Goal: Task Accomplishment & Management: Use online tool/utility

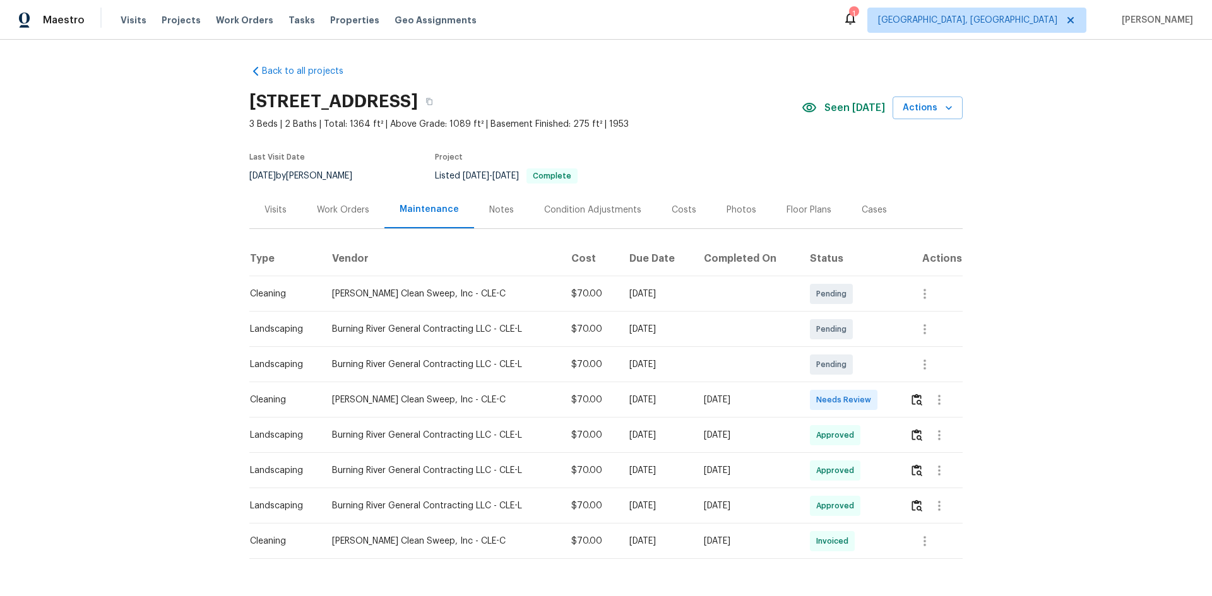
click at [861, 399] on td at bounding box center [930, 399] width 63 height 35
click at [861, 399] on img "button" at bounding box center [916, 400] width 11 height 12
click at [861, 398] on img "button" at bounding box center [916, 400] width 11 height 12
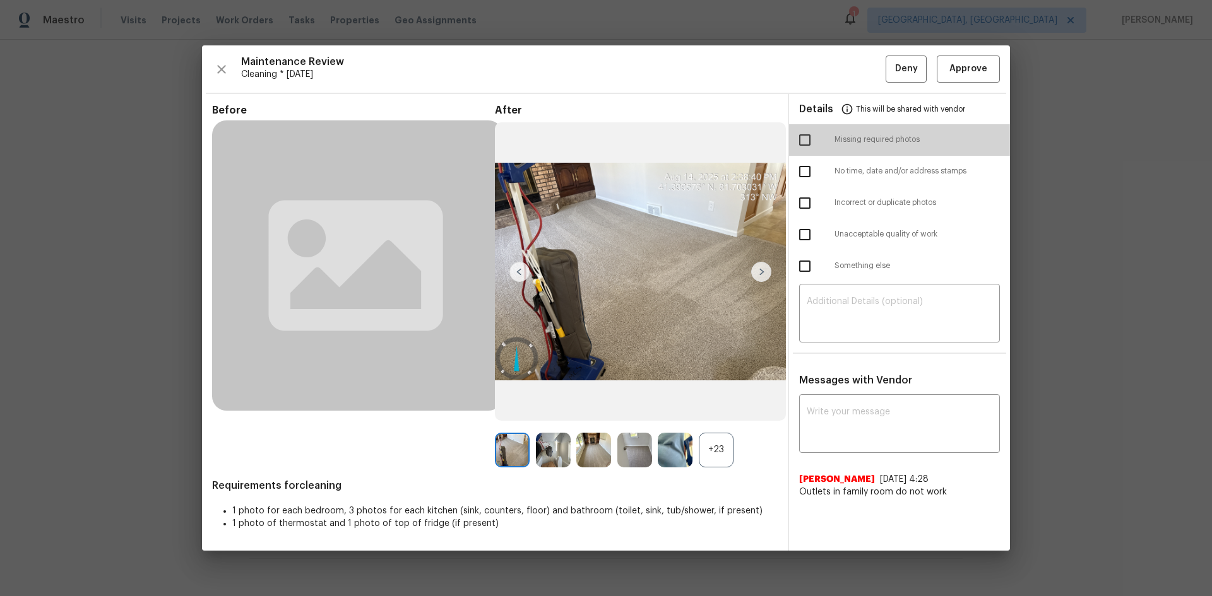
click at [811, 141] on input "checkbox" at bounding box center [804, 140] width 27 height 27
checkbox input "true"
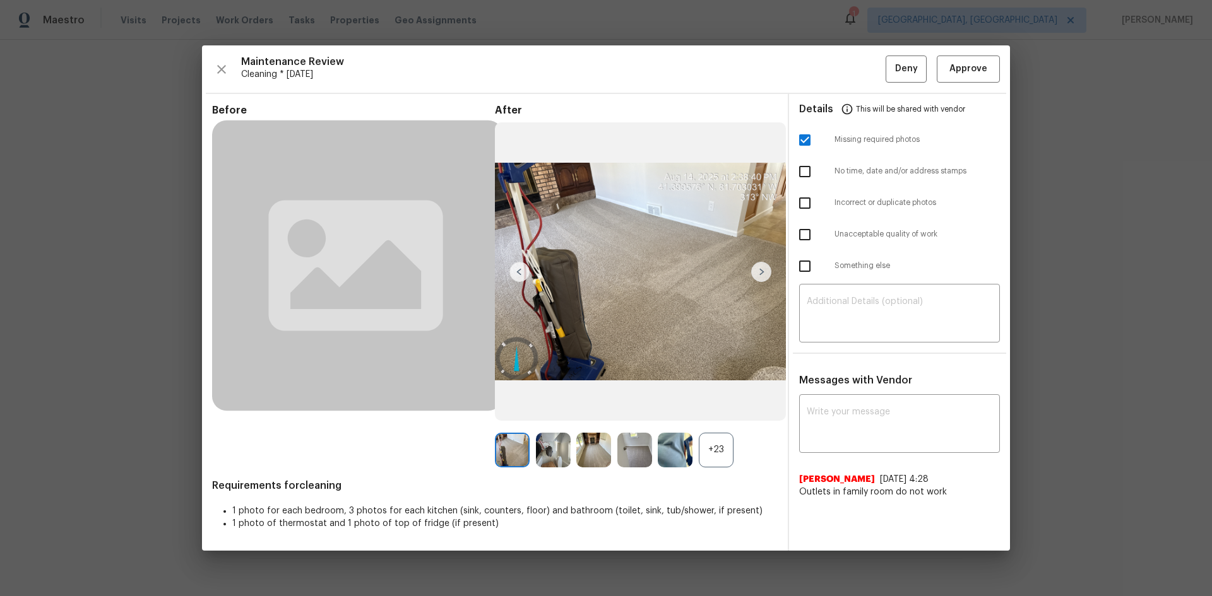
drag, startPoint x: 806, startPoint y: 263, endPoint x: 820, endPoint y: 273, distance: 16.7
click at [807, 263] on input "checkbox" at bounding box center [804, 266] width 27 height 27
checkbox input "true"
click at [861, 315] on textarea at bounding box center [899, 314] width 186 height 35
paste textarea "Maintenance Audit Team: Hello! Unfortunately, this cleaning visit completed on …"
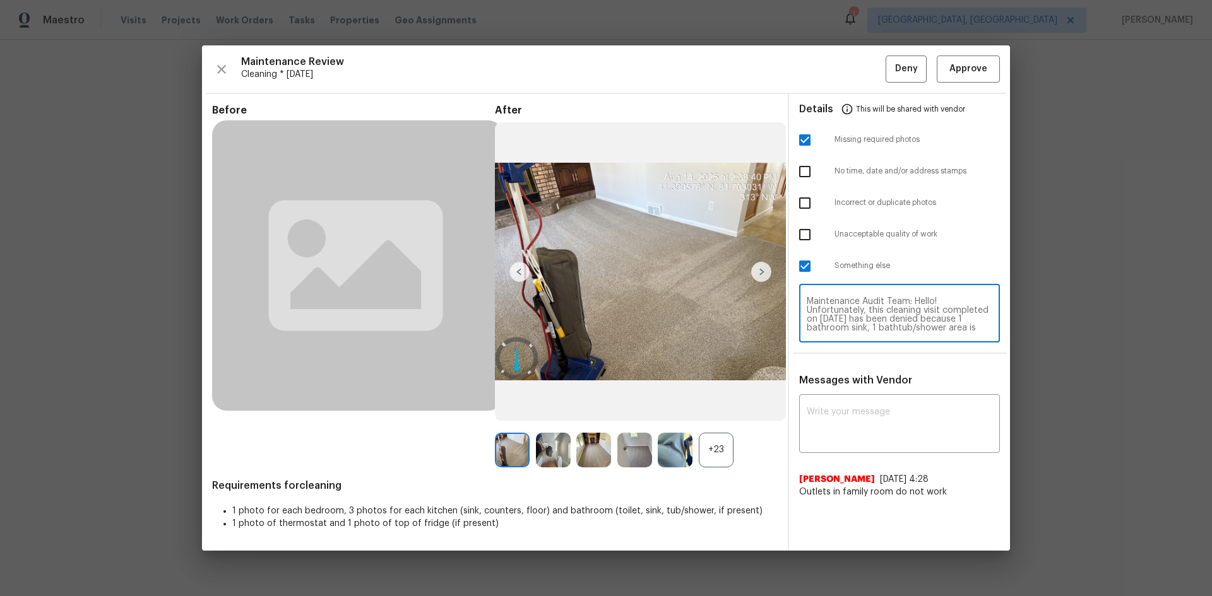
drag, startPoint x: 885, startPoint y: 312, endPoint x: 982, endPoint y: 323, distance: 97.8
click at [861, 312] on textarea "Maintenance Audit Team: Hello! Unfortunately, this cleaning visit completed on …" at bounding box center [899, 314] width 186 height 35
type textarea "Maintenance Audit Team: Hello! Unfortunately, this cleaning visit completed on …"
click at [861, 399] on textarea at bounding box center [899, 425] width 186 height 35
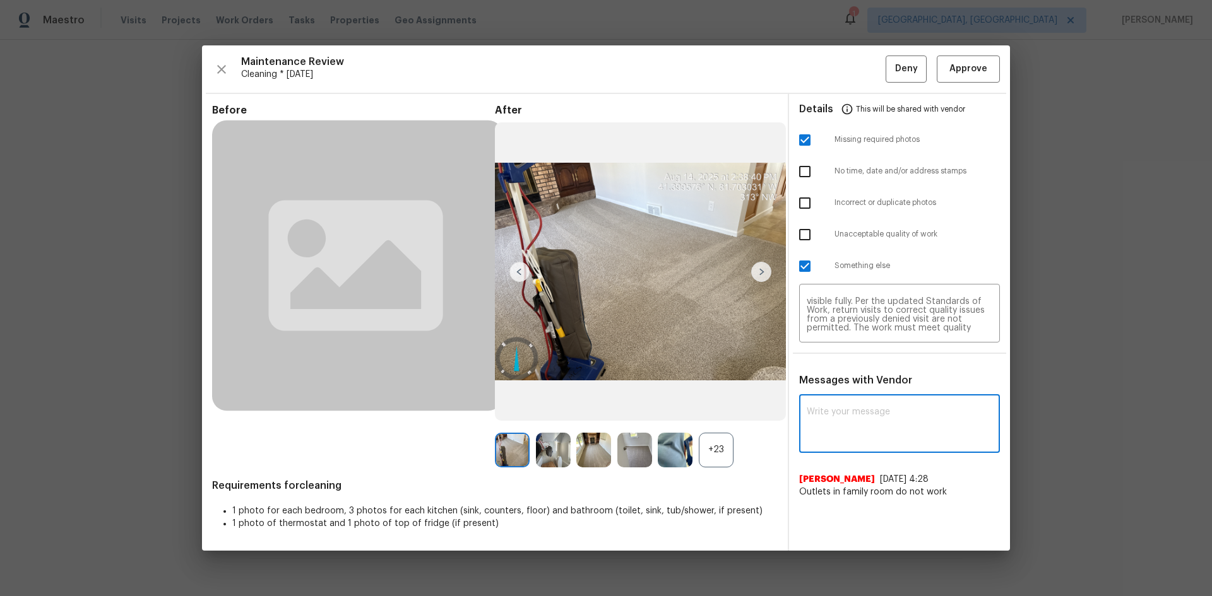
paste textarea "Maintenance Audit Team: Hello! Unfortunately, this cleaning visit completed on …"
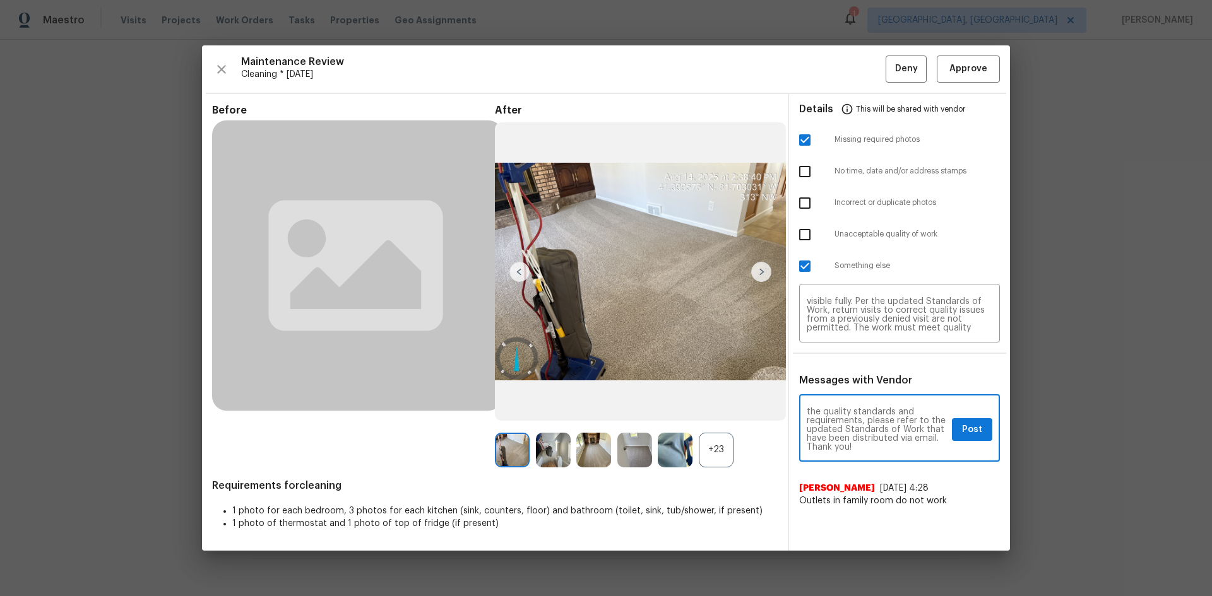
type textarea "Maintenance Audit Team: Hello! Unfortunately, this cleaning visit completed on …"
click at [861, 399] on span "Post" at bounding box center [972, 430] width 20 height 16
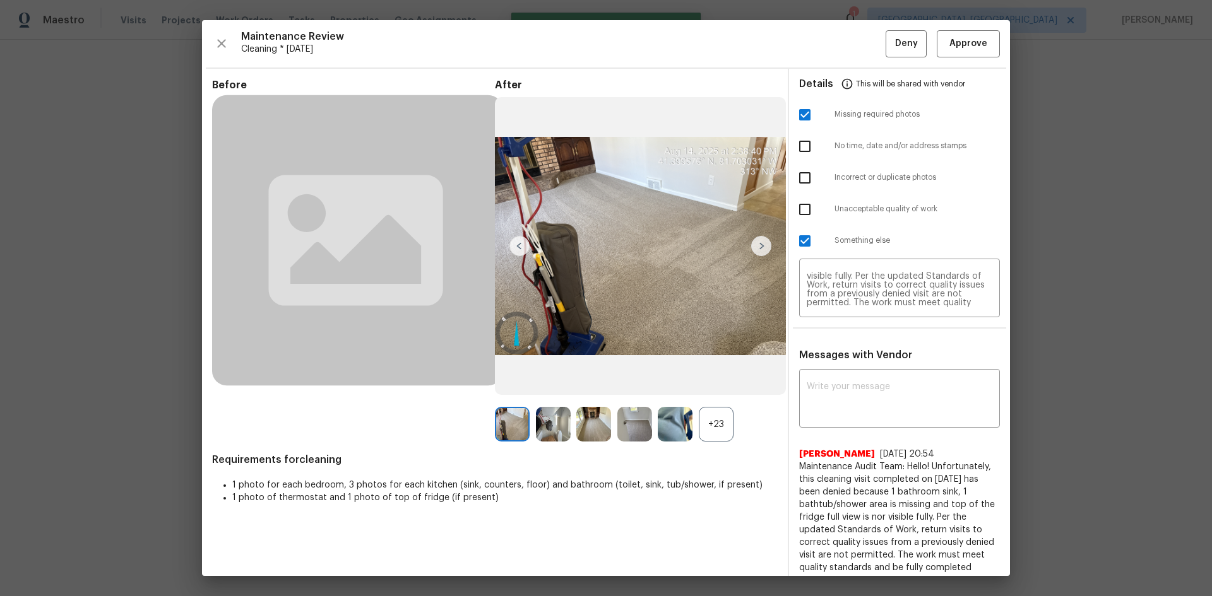
scroll to position [0, 0]
click at [861, 73] on span "This will be shared with vendor" at bounding box center [910, 84] width 109 height 30
click at [861, 47] on span "Deny" at bounding box center [906, 44] width 23 height 16
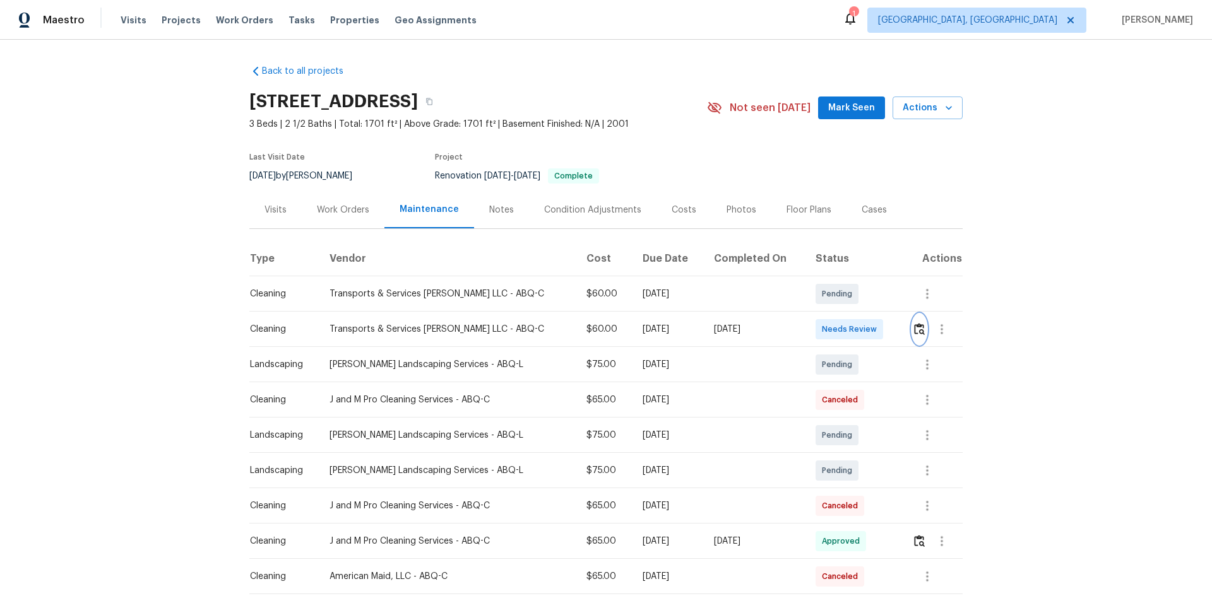
click at [861, 331] on button "button" at bounding box center [919, 329] width 15 height 30
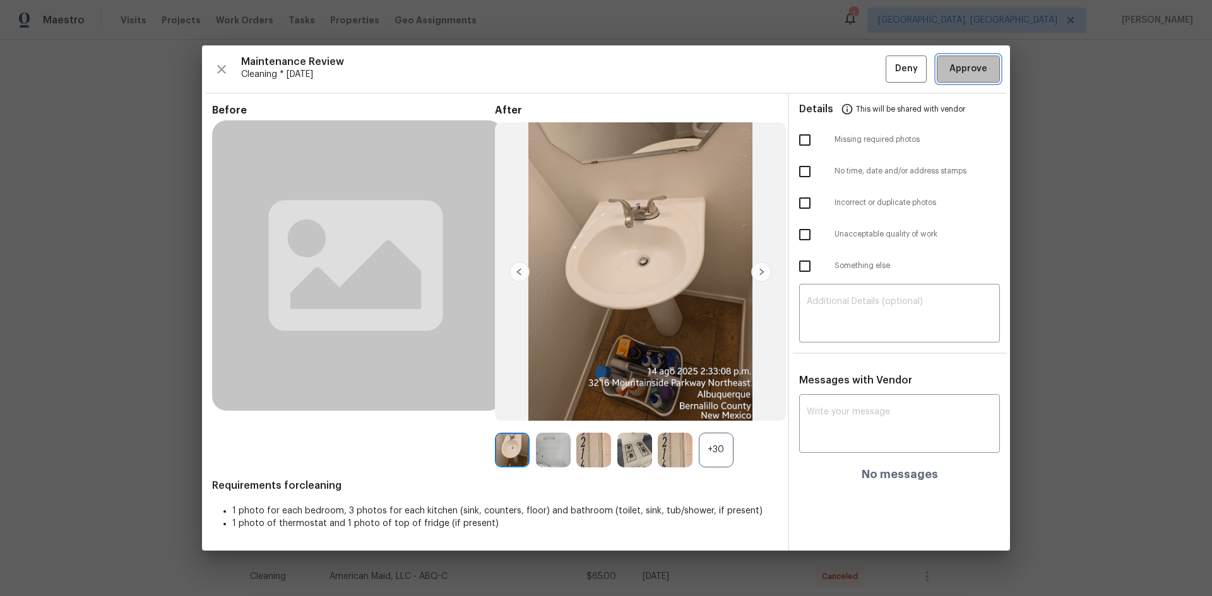
click at [861, 81] on button "Approve" at bounding box center [967, 69] width 63 height 27
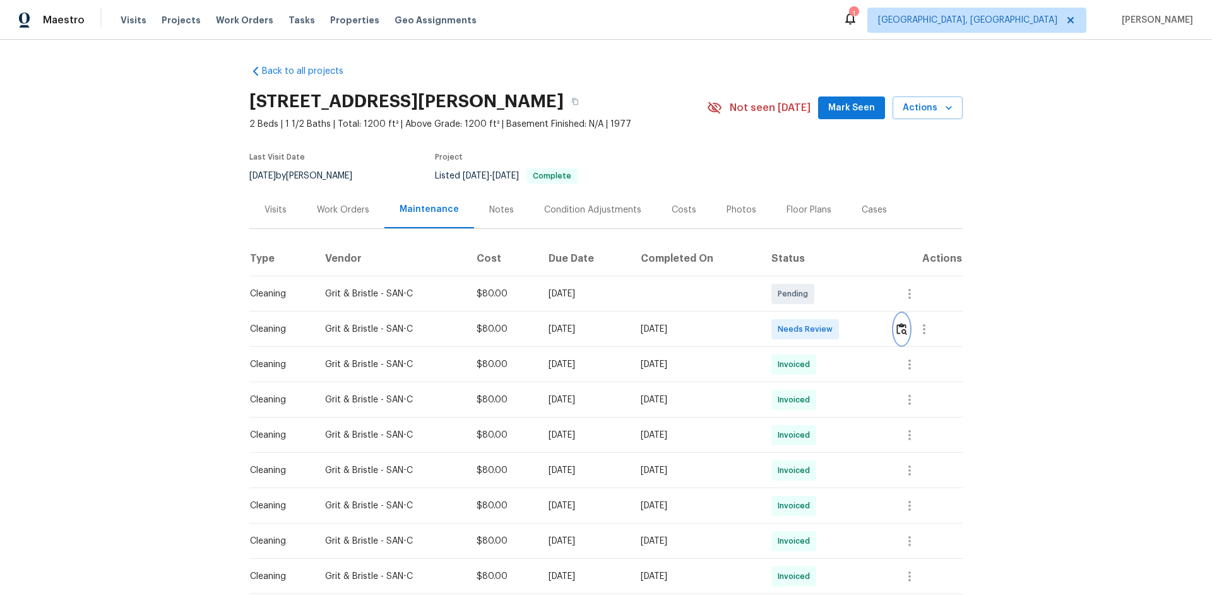
click at [861, 333] on img "button" at bounding box center [901, 329] width 11 height 12
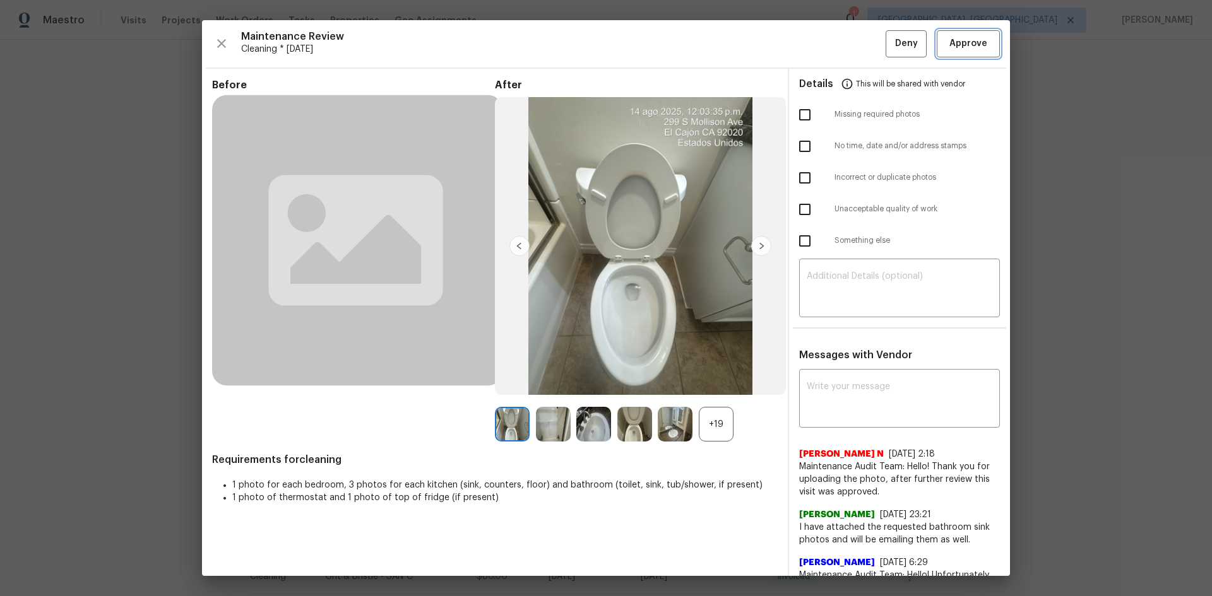
click at [861, 46] on button "Approve" at bounding box center [967, 43] width 63 height 27
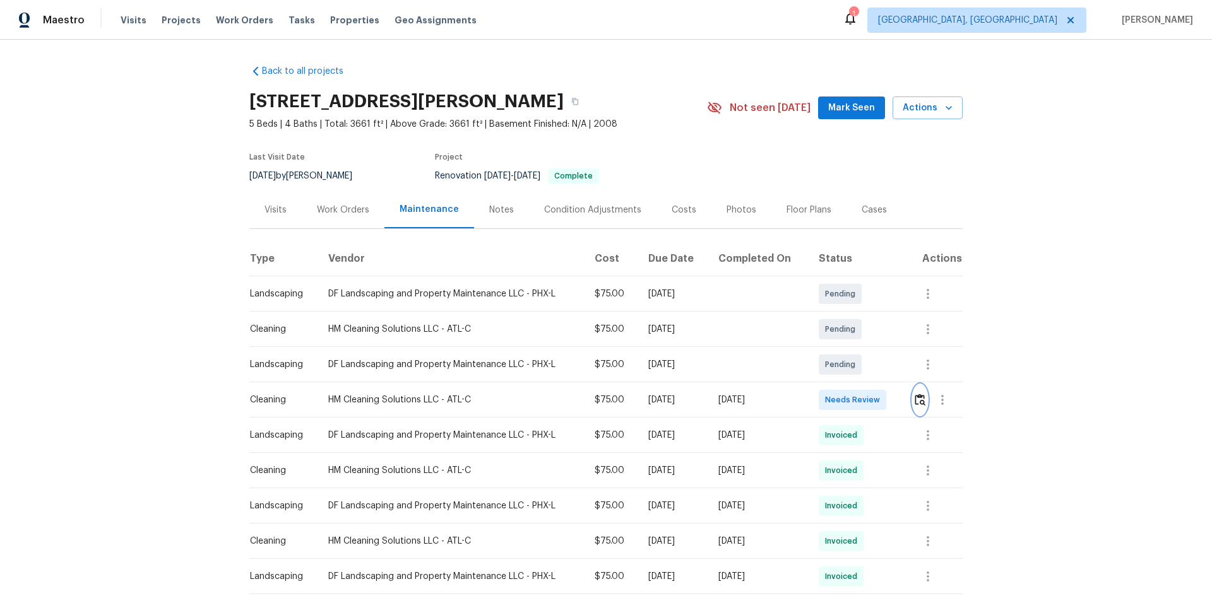
click at [861, 391] on button "button" at bounding box center [919, 400] width 15 height 30
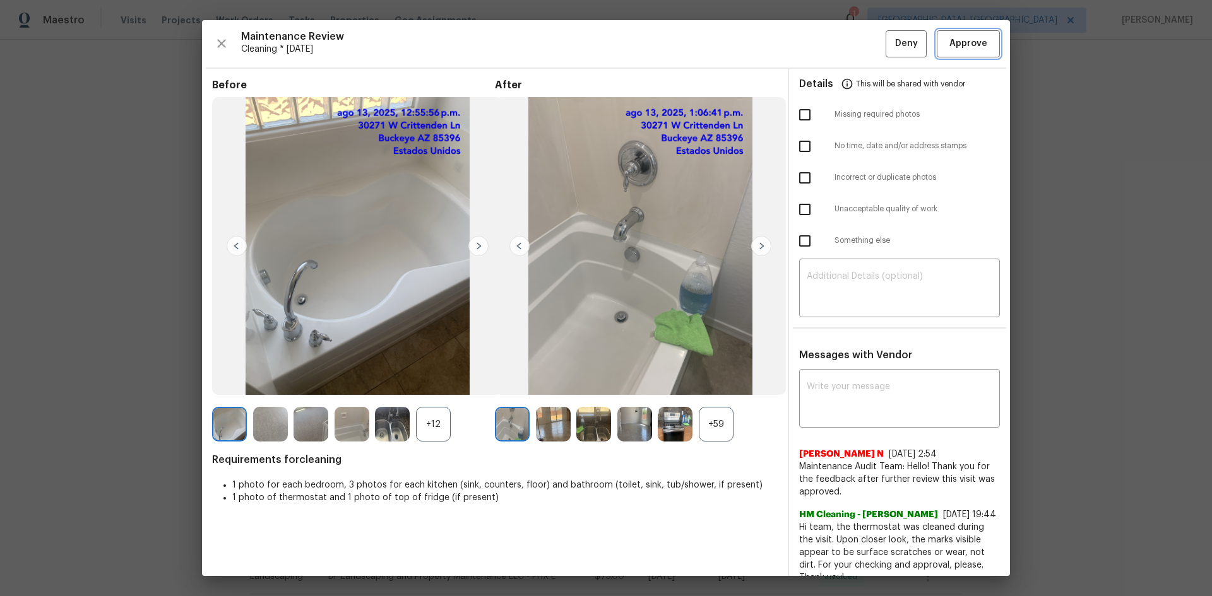
click at [861, 54] on button "Approve" at bounding box center [967, 43] width 63 height 27
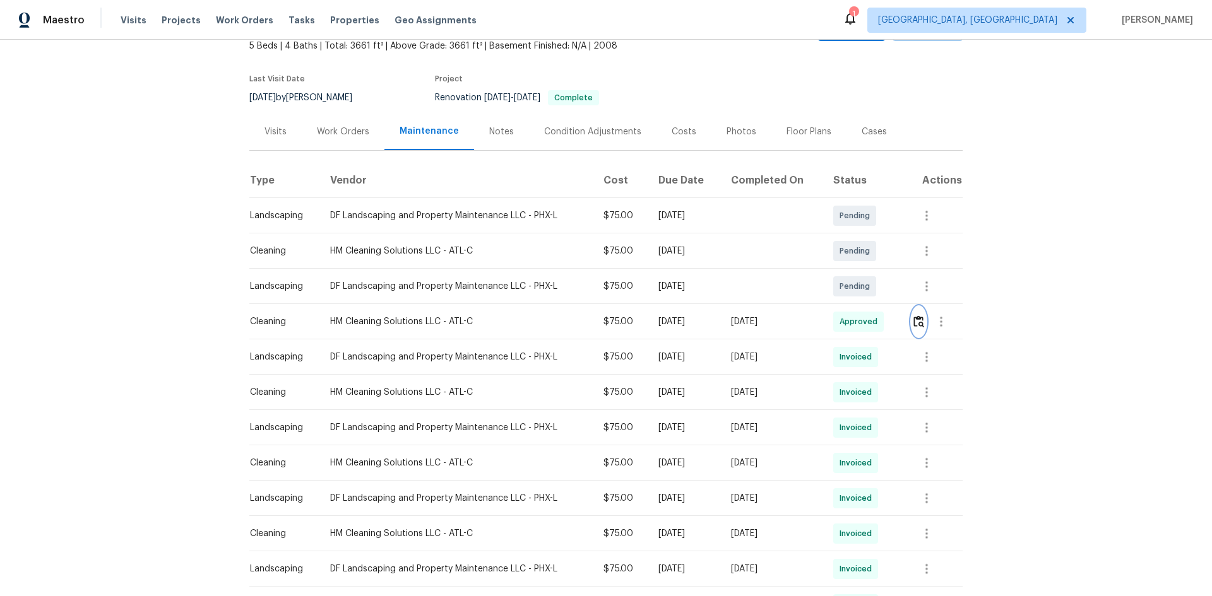
scroll to position [126, 0]
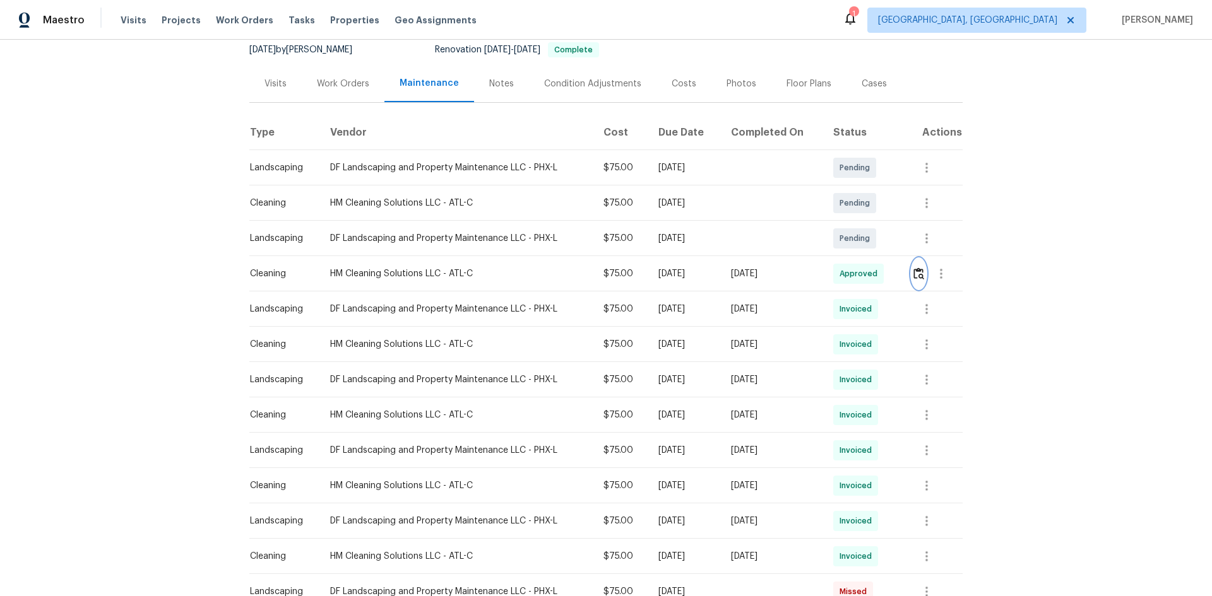
click at [861, 267] on button "button" at bounding box center [918, 274] width 15 height 30
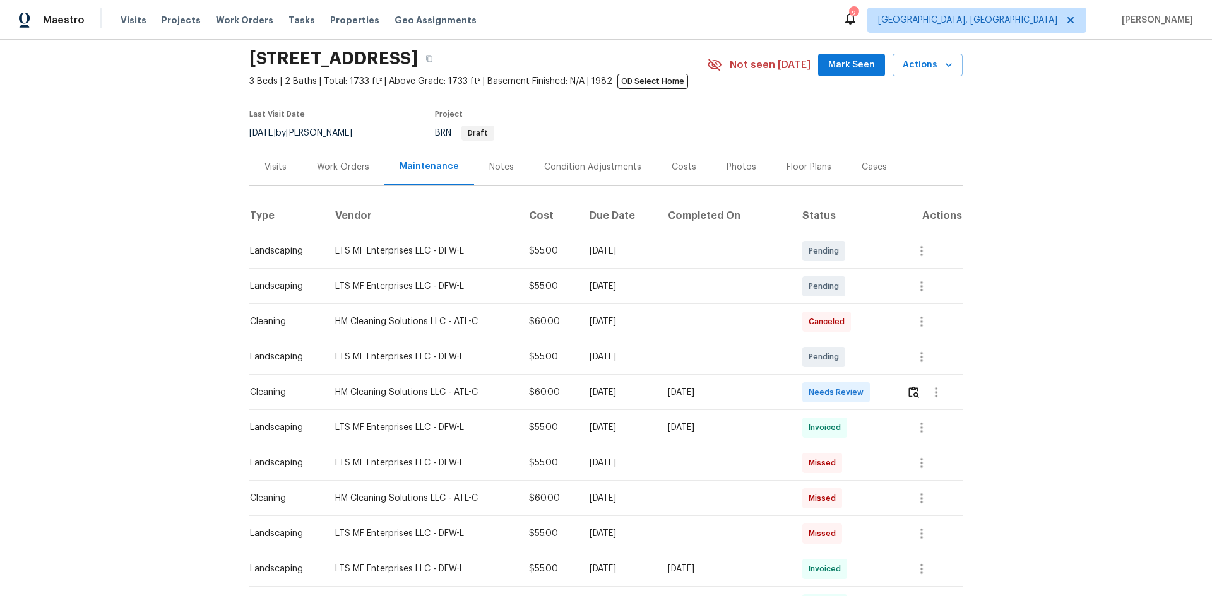
scroll to position [63, 0]
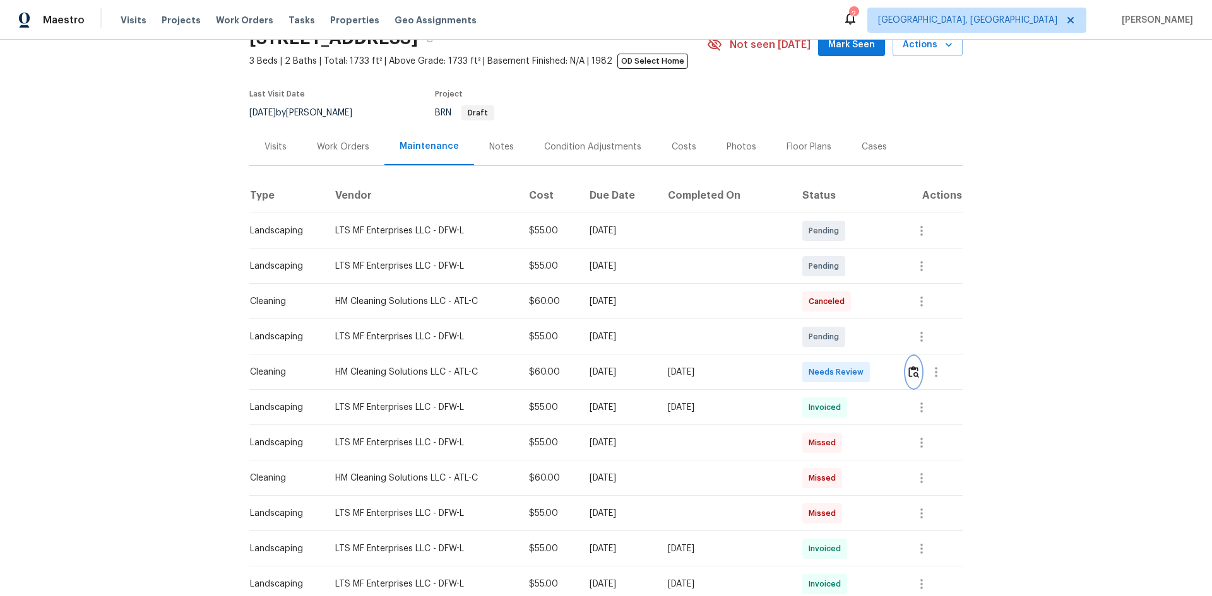
click at [652, 372] on img "button" at bounding box center [913, 372] width 11 height 12
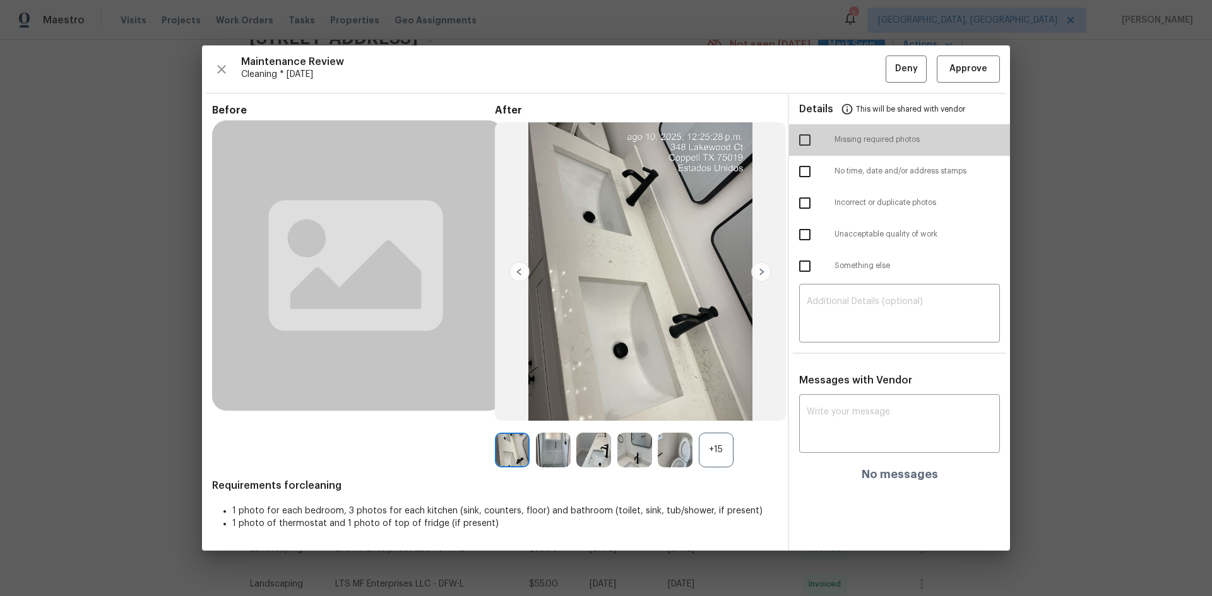
click at [652, 134] on input "checkbox" at bounding box center [804, 140] width 27 height 27
checkbox input "true"
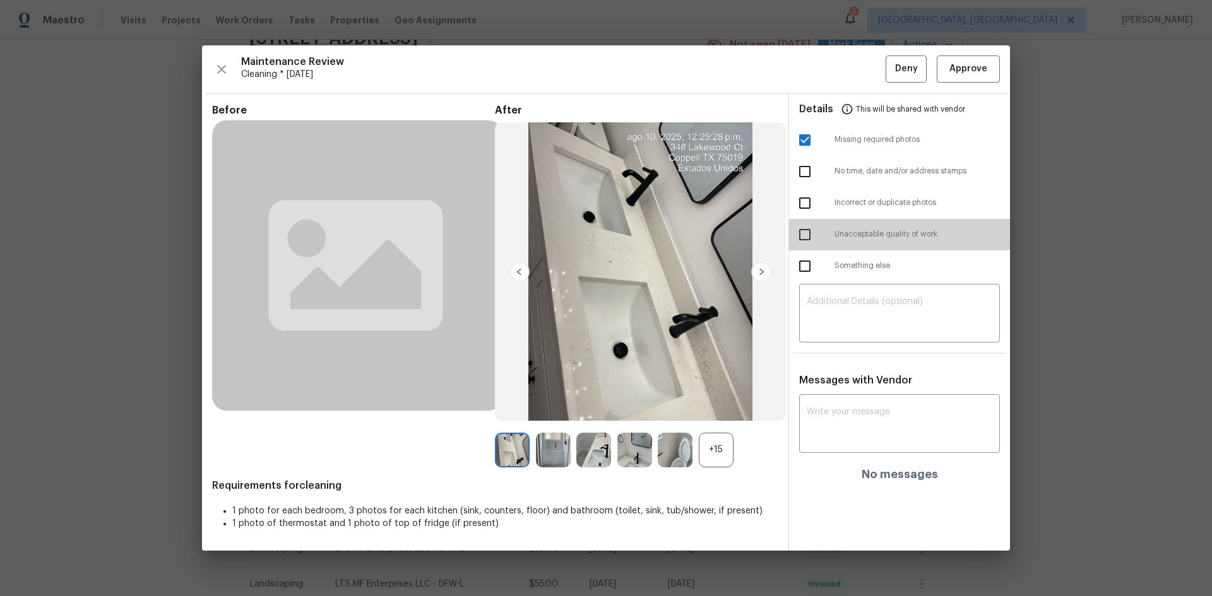
click at [652, 235] on input "checkbox" at bounding box center [804, 234] width 27 height 27
checkbox input "true"
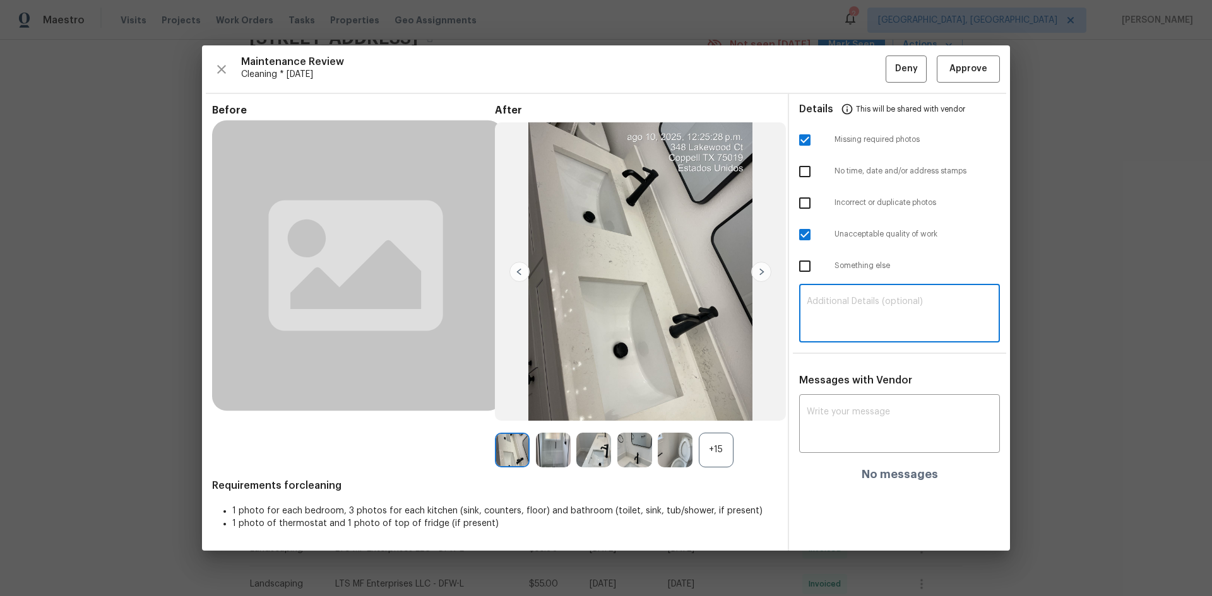
click at [652, 317] on textarea at bounding box center [899, 314] width 186 height 35
paste textarea "Maintenance Audit Team: Hello! Unfortunately, this cleaning visit completed on …"
click at [652, 311] on textarea "Maintenance Audit Team: Hello! Unfortunately, this cleaning visit completed on …" at bounding box center [899, 314] width 186 height 35
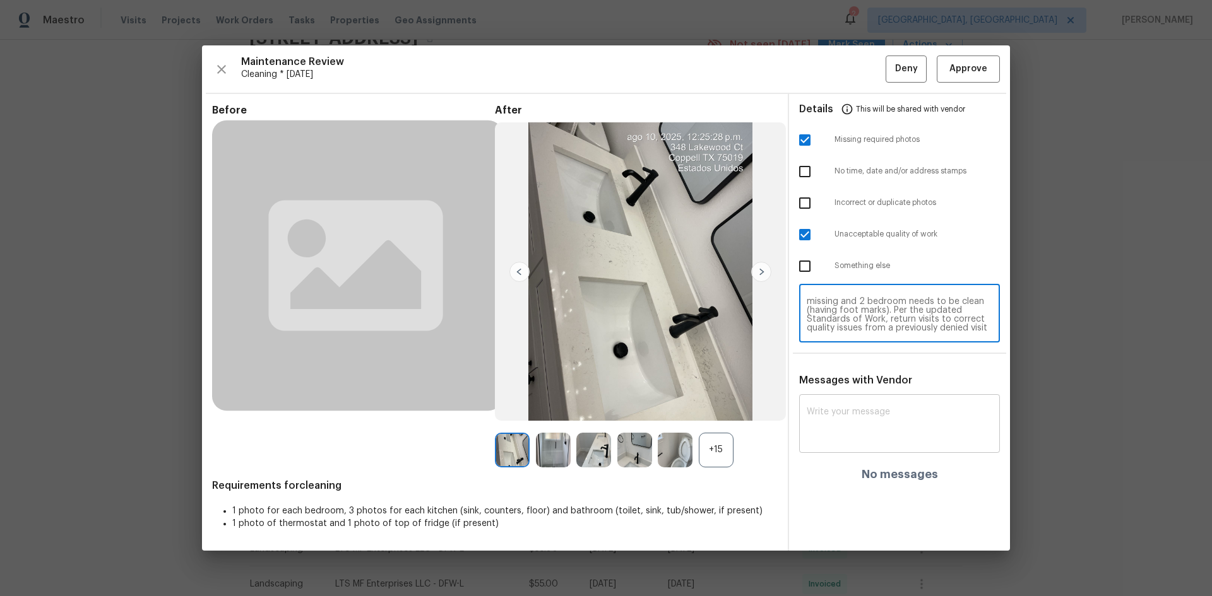
type textarea "Maintenance Audit Team: Hello! Unfortunately, this cleaning visit completed on …"
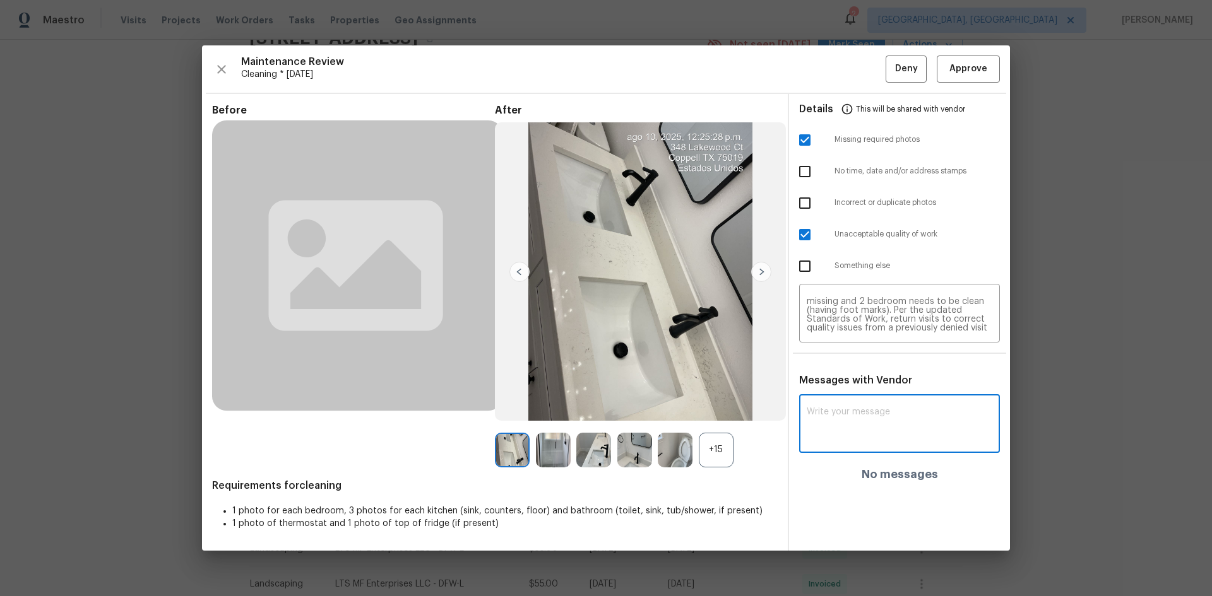
click at [652, 381] on textarea at bounding box center [899, 425] width 186 height 35
paste textarea "Maintenance Audit Team: Hello! Unfortunately, this cleaning visit completed on …"
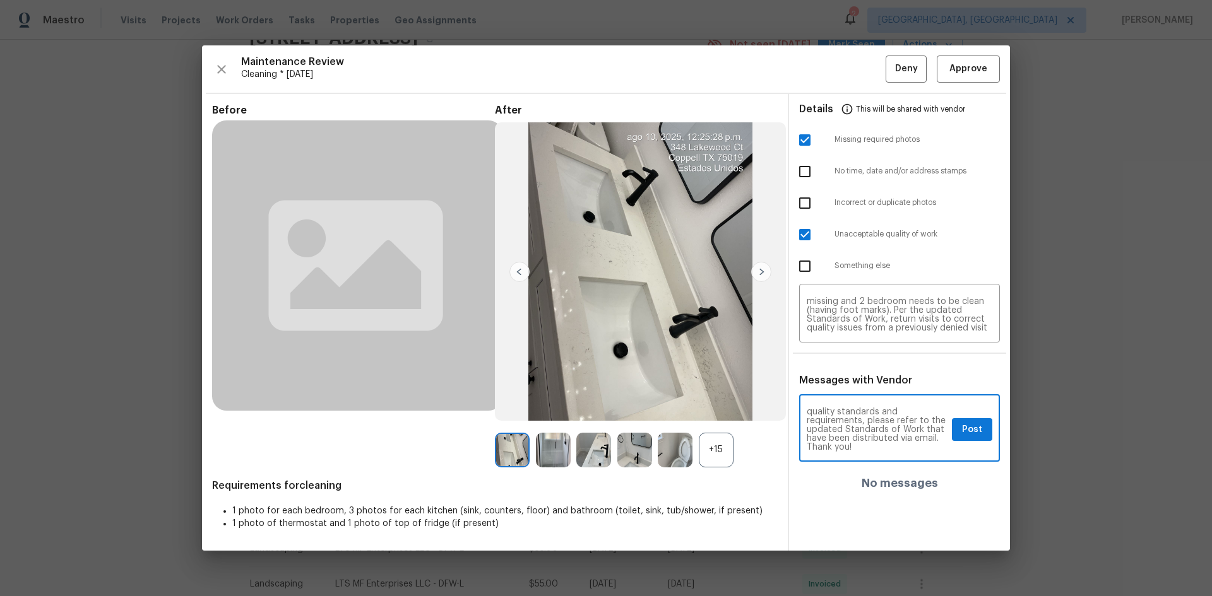
type textarea "Maintenance Audit Team: Hello! Unfortunately, this cleaning visit completed on …"
click at [652, 381] on span "Post" at bounding box center [972, 430] width 20 height 16
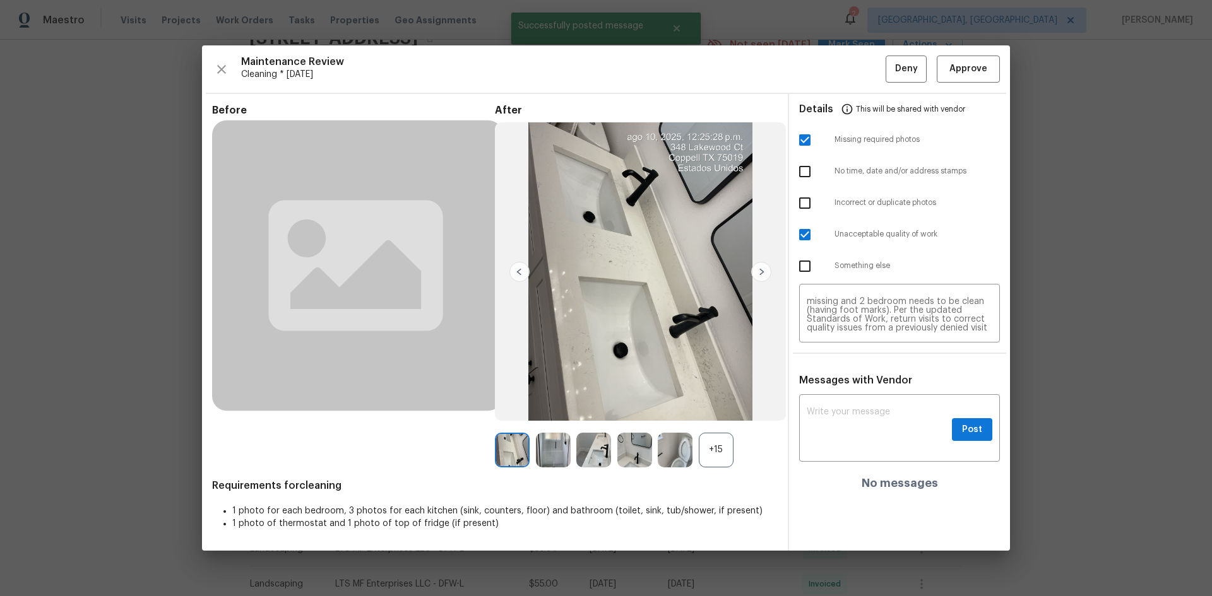
click at [652, 94] on span "This will be shared with vendor" at bounding box center [910, 109] width 109 height 30
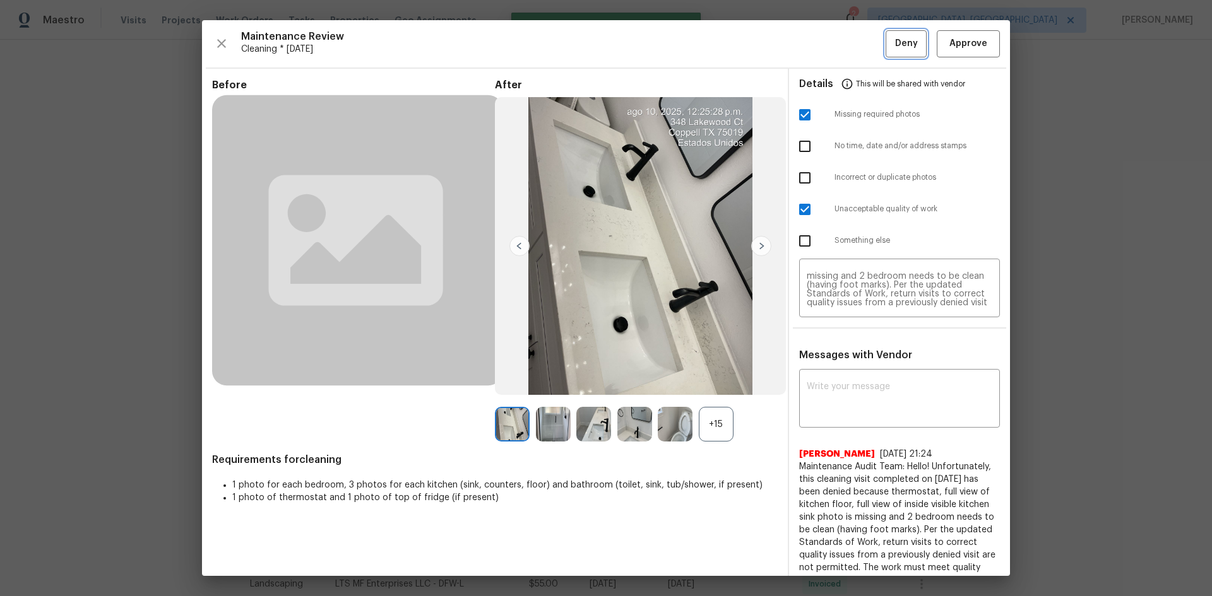
click at [652, 51] on span "Deny" at bounding box center [906, 44] width 23 height 16
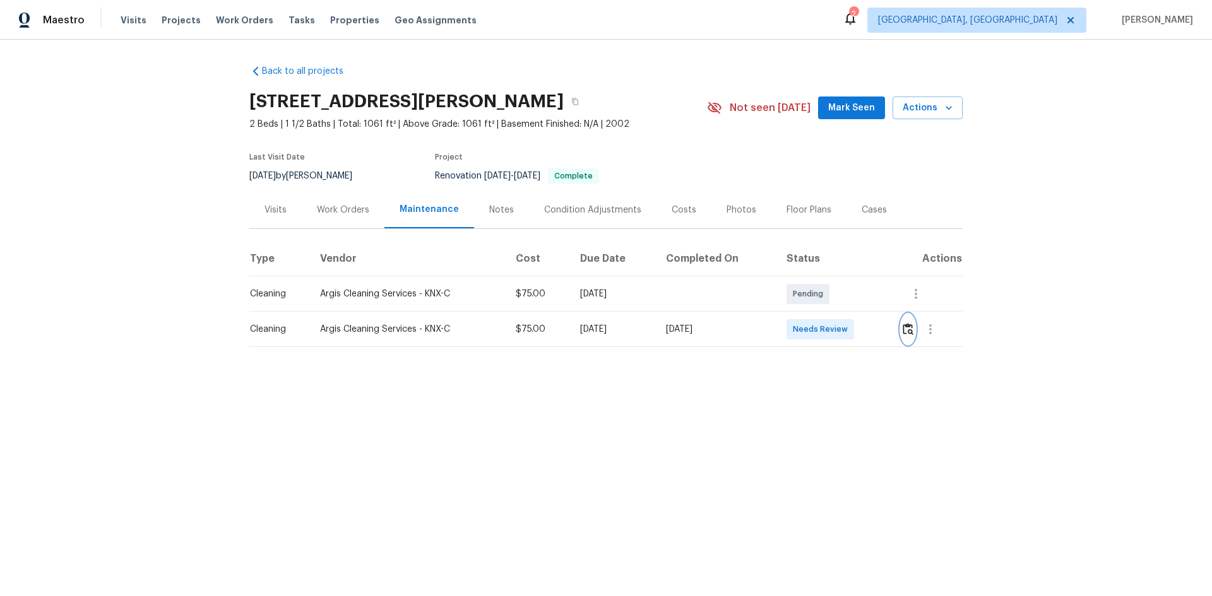
click at [861, 329] on img "button" at bounding box center [907, 329] width 11 height 12
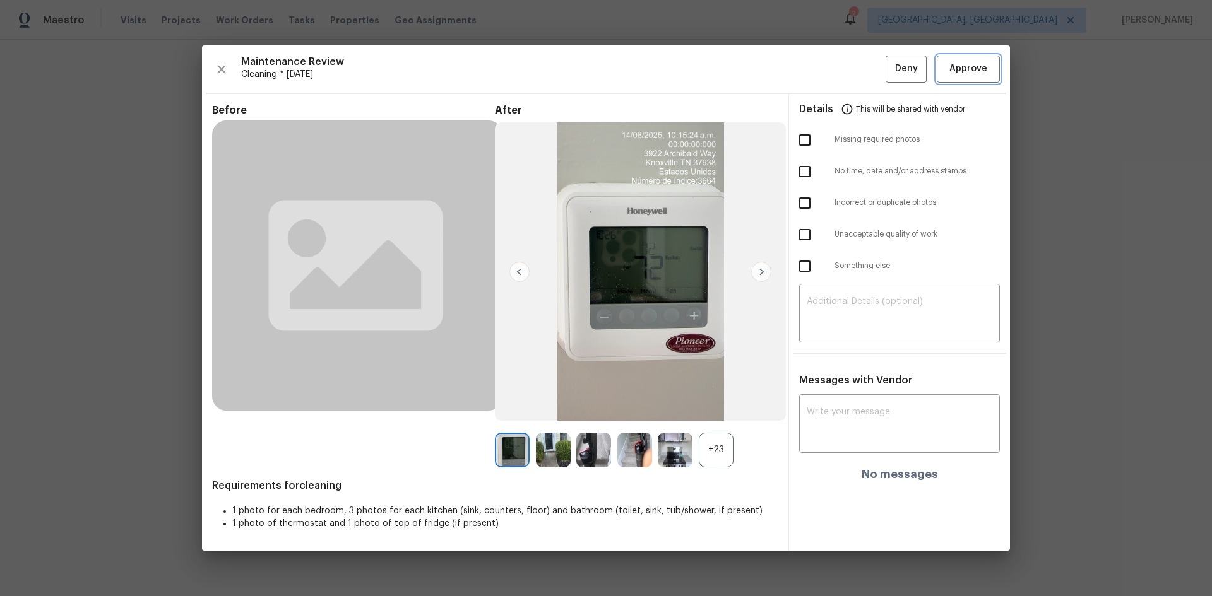
click at [861, 75] on span "Approve" at bounding box center [968, 69] width 38 height 16
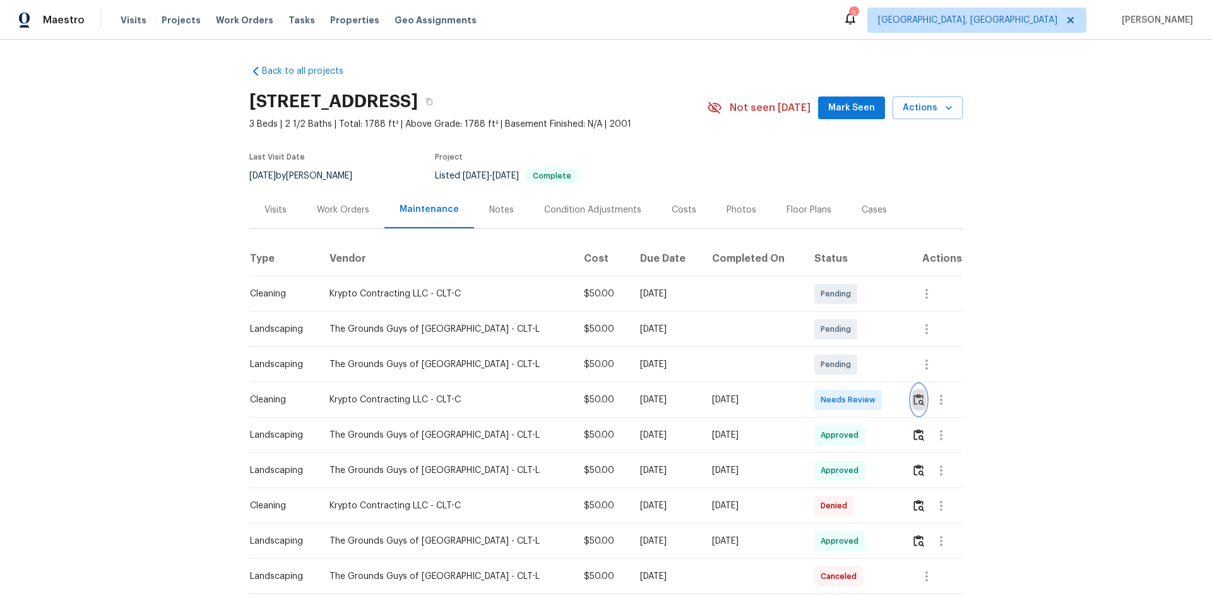
click at [861, 399] on img "button" at bounding box center [918, 400] width 11 height 12
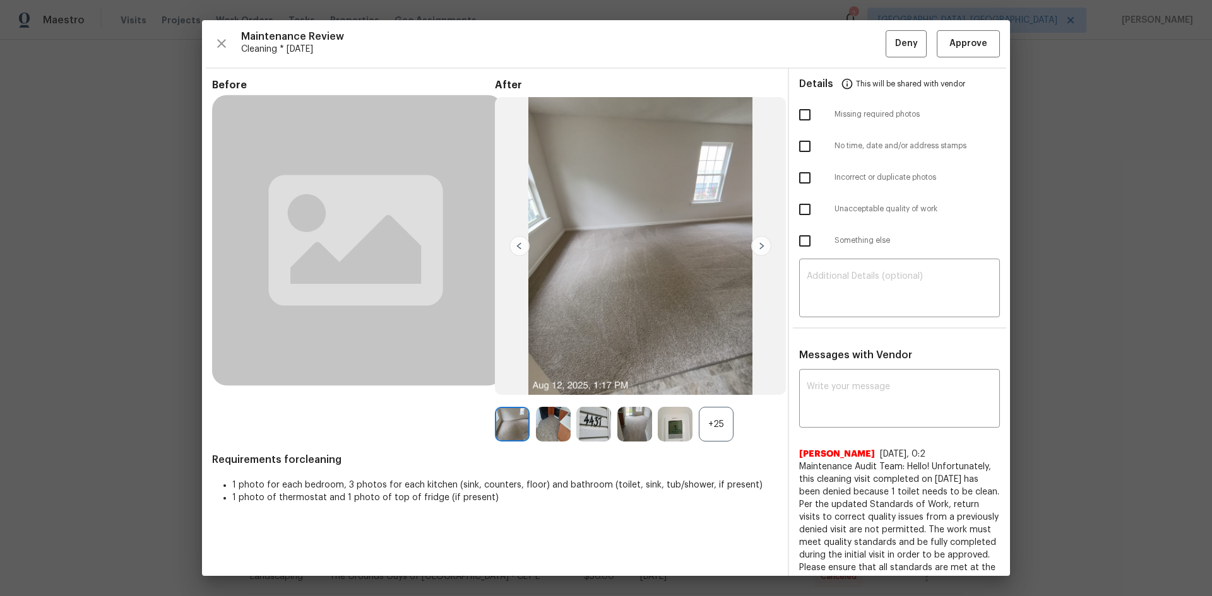
click at [861, 399] on div "x ​ [PERSON_NAME] [DATE], 0:2 Maintenance Audit Team: Hello! Unfortunately, thi…" at bounding box center [899, 504] width 201 height 265
click at [861, 399] on textarea at bounding box center [899, 399] width 186 height 35
paste textarea "Maintenance Audit Team: Hello! After further review, the visit([DATE]) has been…"
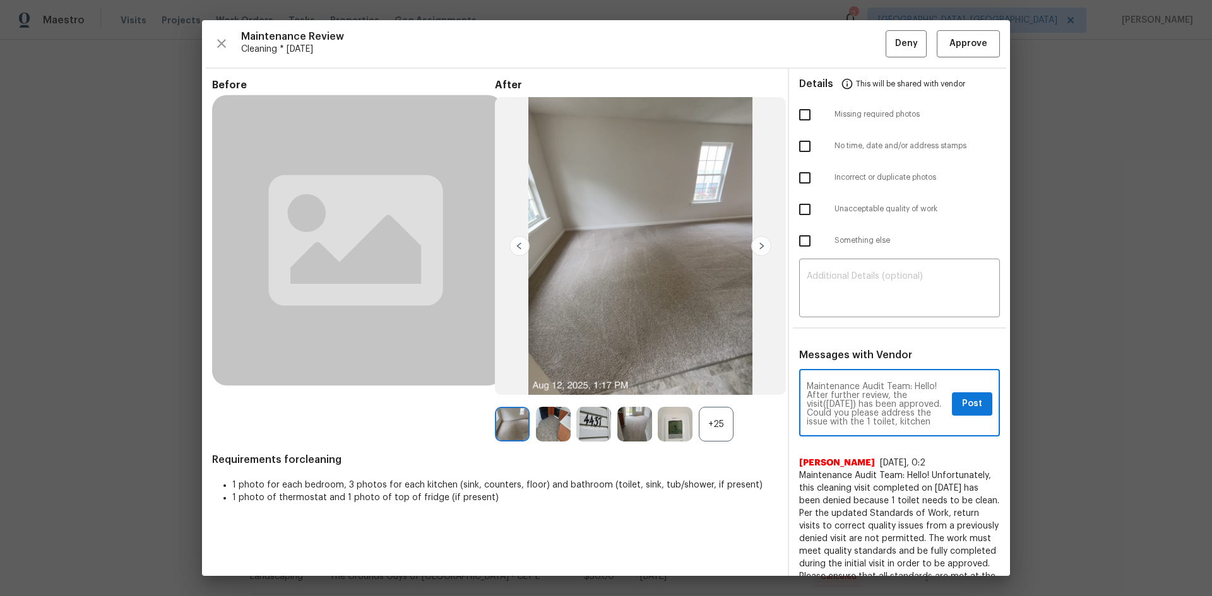
type textarea "Maintenance Audit Team: Hello! After further review, the visit([DATE]) has been…"
click at [861, 399] on button "Post" at bounding box center [972, 403] width 40 height 23
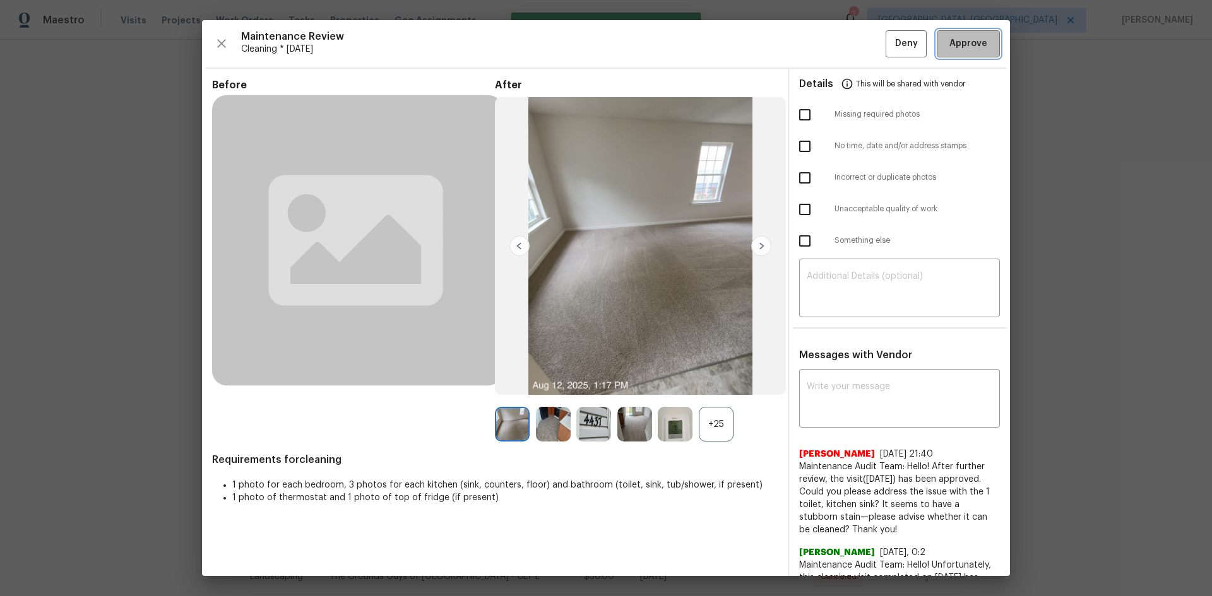
click at [861, 45] on span "Approve" at bounding box center [968, 44] width 38 height 16
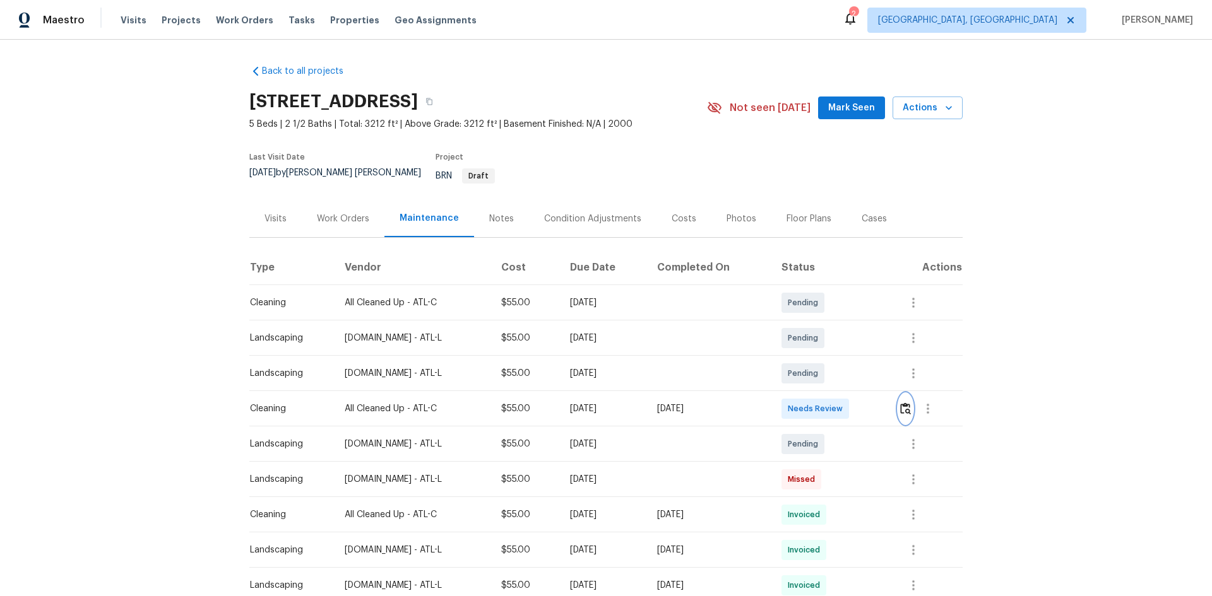
click at [861, 399] on img "button" at bounding box center [905, 409] width 11 height 12
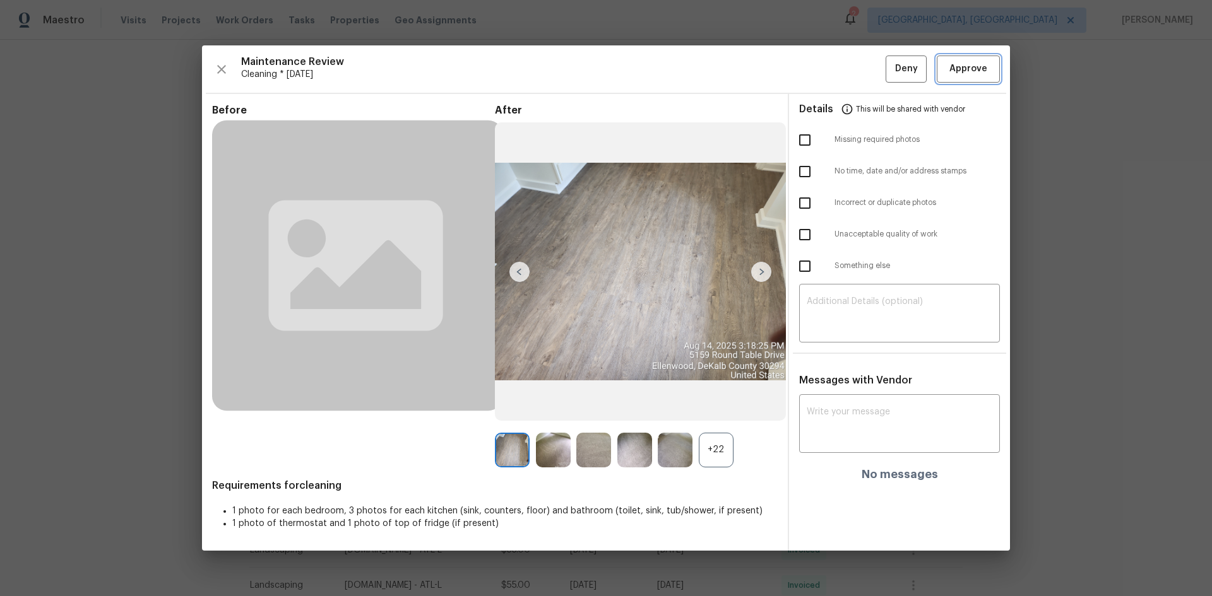
click at [861, 79] on button "Approve" at bounding box center [967, 69] width 63 height 27
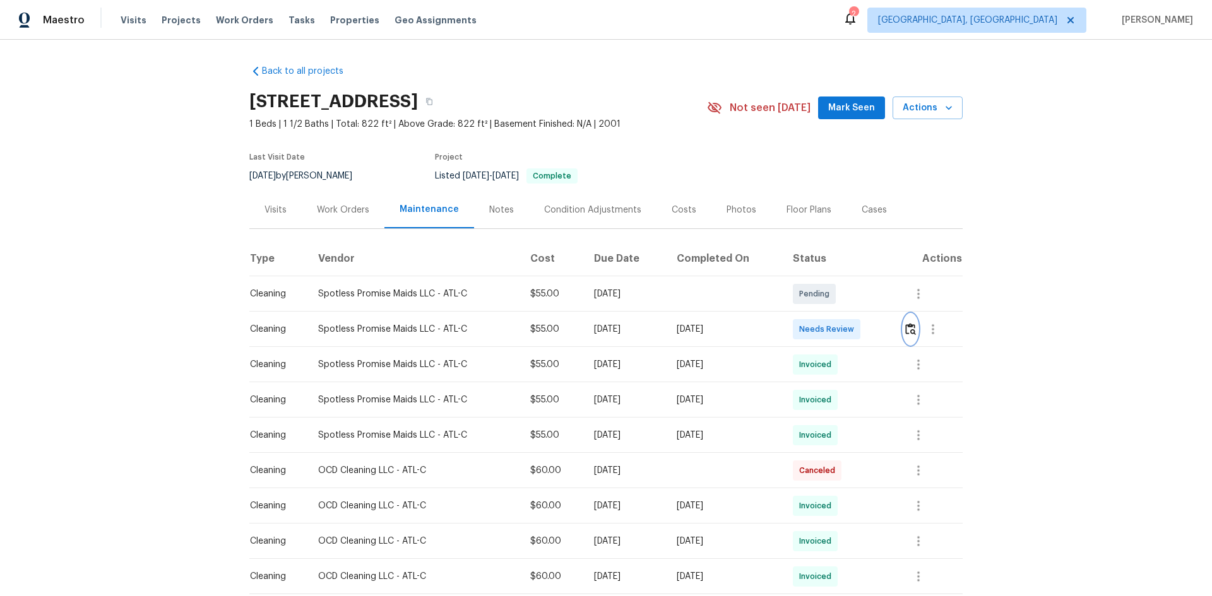
click at [861, 335] on img "button" at bounding box center [910, 329] width 11 height 12
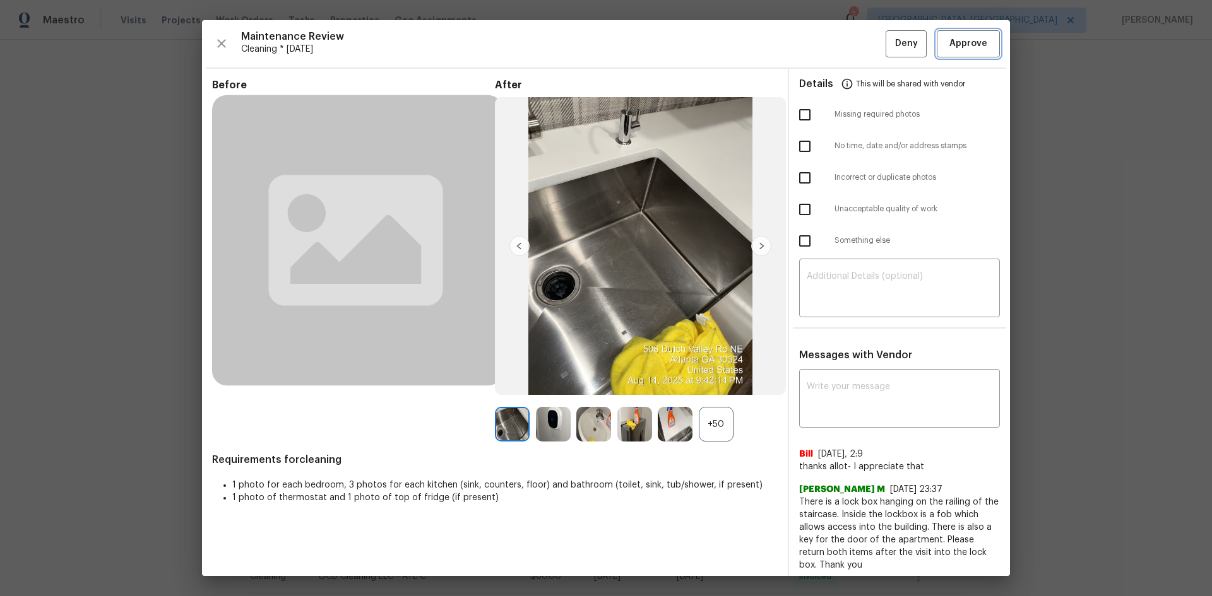
click at [861, 44] on button "Approve" at bounding box center [967, 43] width 63 height 27
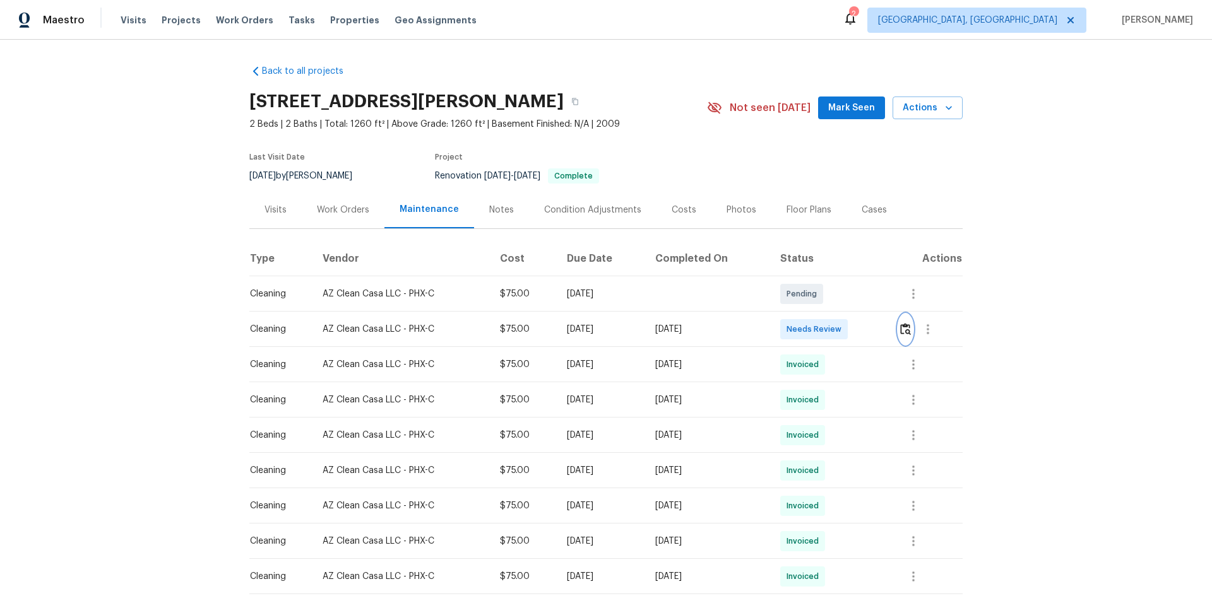
click at [861, 331] on button "button" at bounding box center [905, 329] width 15 height 30
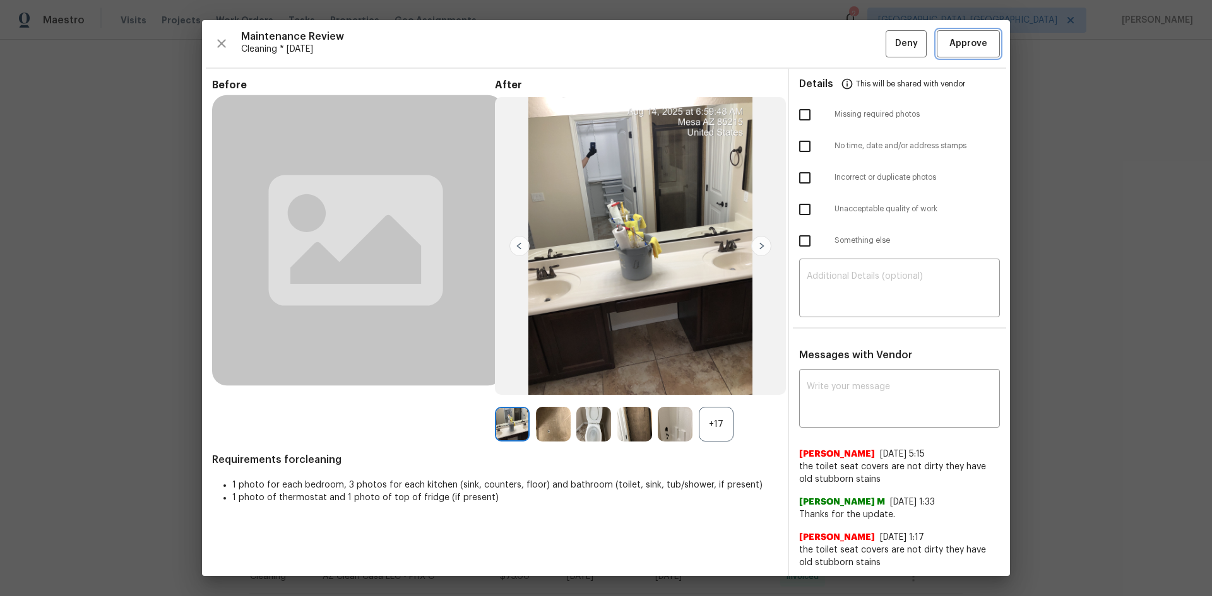
click at [861, 34] on button "Approve" at bounding box center [967, 43] width 63 height 27
